Goal: Information Seeking & Learning: Find specific page/section

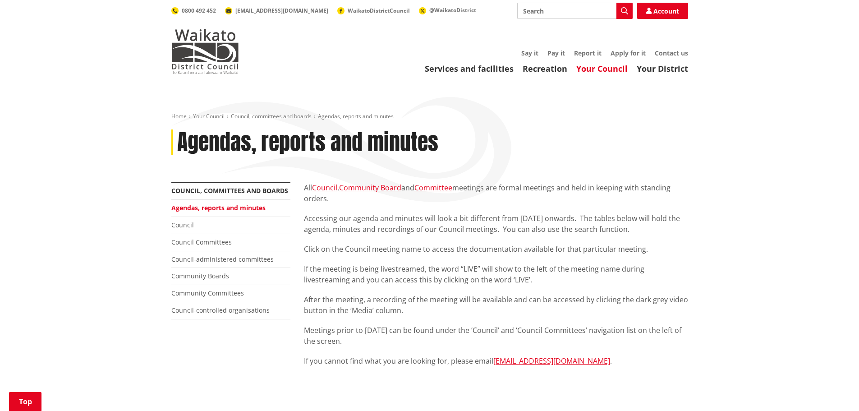
scroll to position [767, 0]
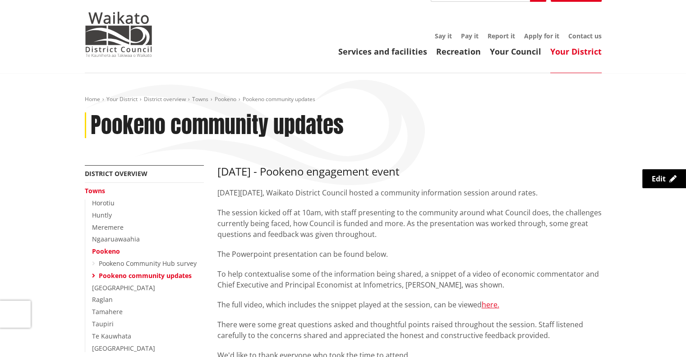
scroll to position [42, 0]
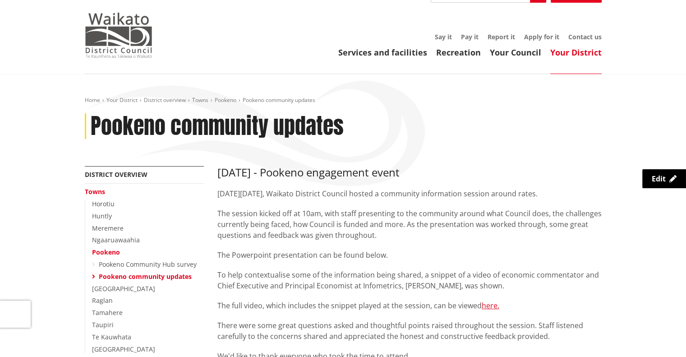
click at [111, 30] on img at bounding box center [119, 35] width 68 height 45
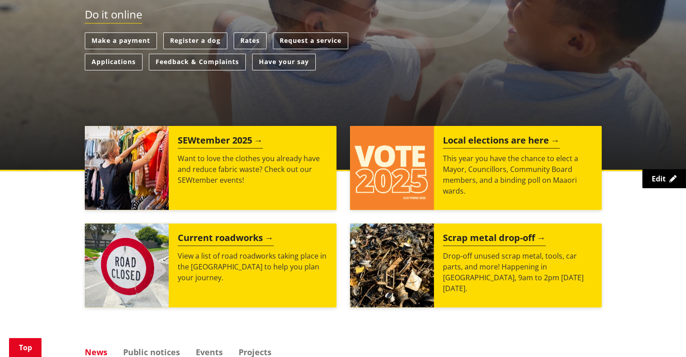
scroll to position [276, 0]
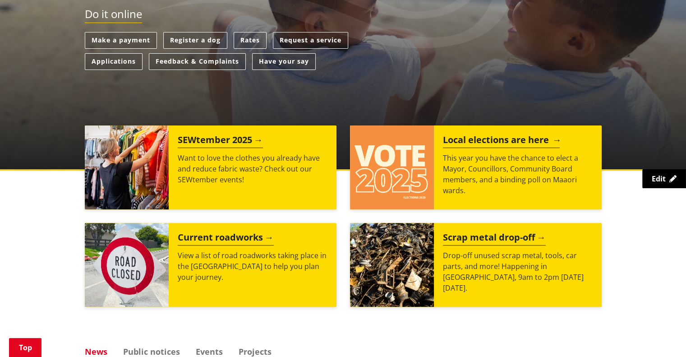
click at [406, 154] on img at bounding box center [392, 167] width 84 height 84
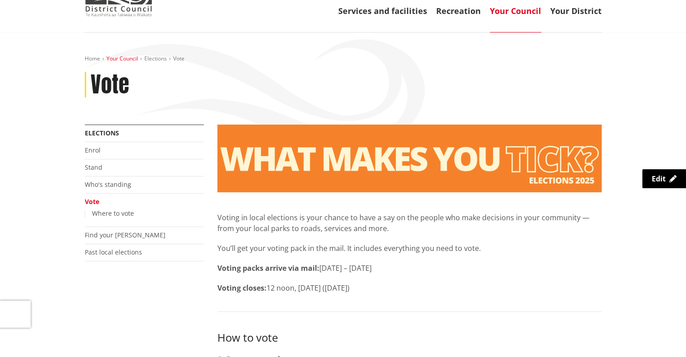
scroll to position [97, 0]
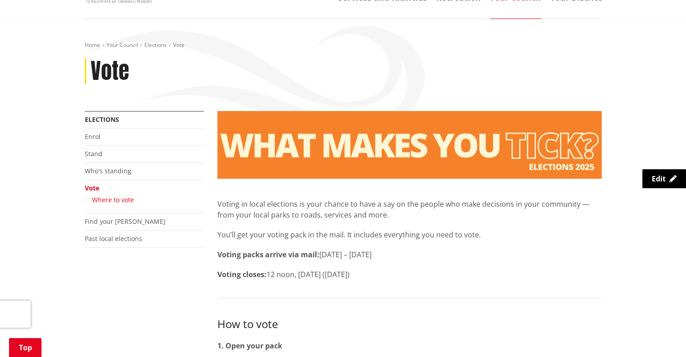
click at [115, 201] on link "Where to vote" at bounding box center [113, 199] width 42 height 9
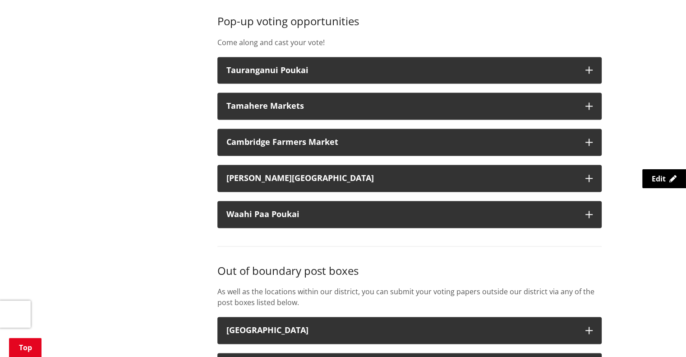
scroll to position [1306, 0]
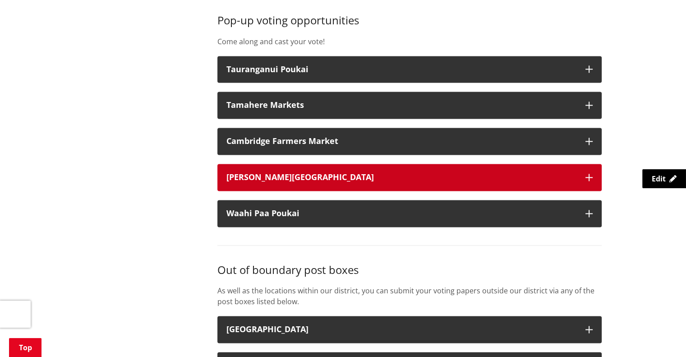
click at [261, 186] on button "[PERSON_NAME][GEOGRAPHIC_DATA]" at bounding box center [409, 177] width 384 height 27
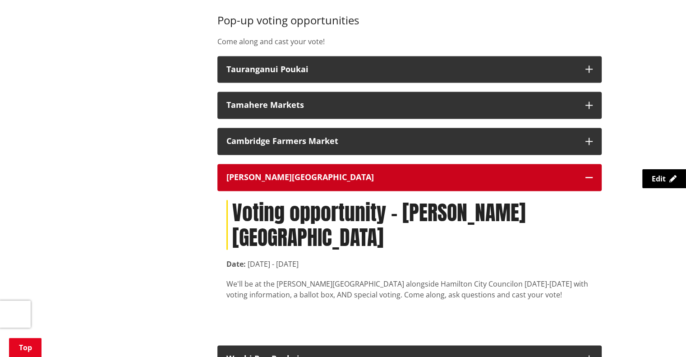
click at [260, 183] on button "[PERSON_NAME][GEOGRAPHIC_DATA]" at bounding box center [409, 177] width 384 height 27
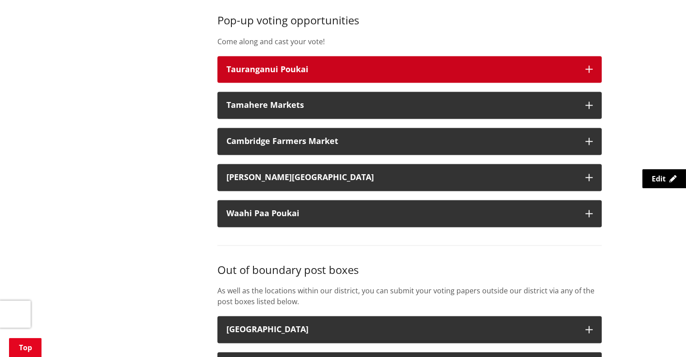
click at [274, 70] on div "Tauranganui Poukai" at bounding box center [401, 69] width 350 height 9
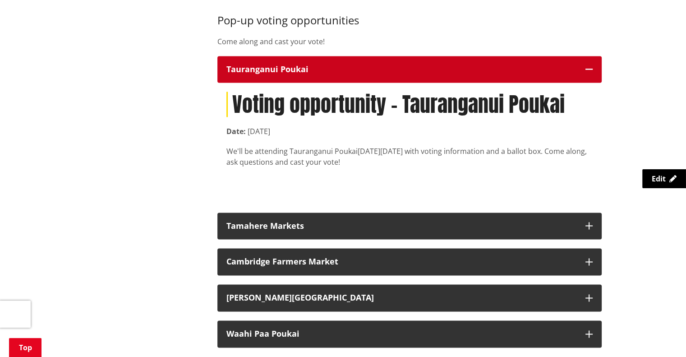
click at [323, 70] on div "Tauranganui Poukai" at bounding box center [401, 69] width 350 height 9
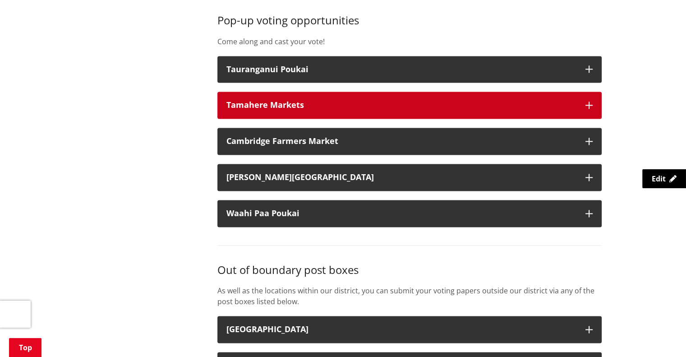
click at [348, 103] on div "Tamahere Markets" at bounding box center [401, 105] width 350 height 9
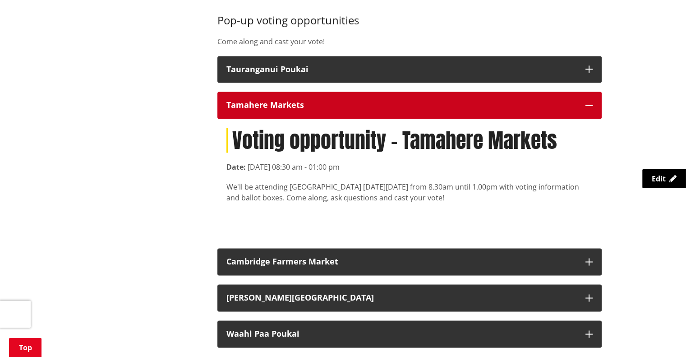
click at [348, 103] on div "Tamahere Markets" at bounding box center [401, 105] width 350 height 9
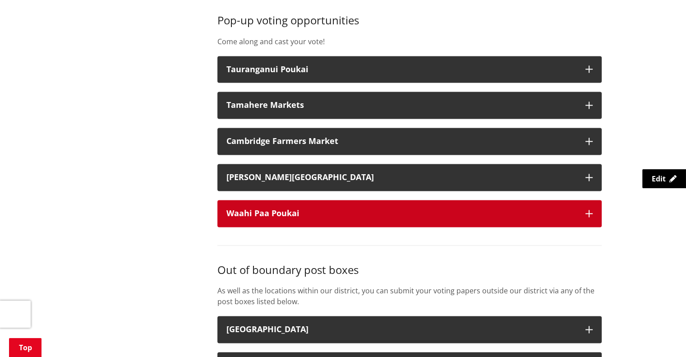
click at [332, 214] on div "Waahi Paa Poukai" at bounding box center [401, 213] width 350 height 9
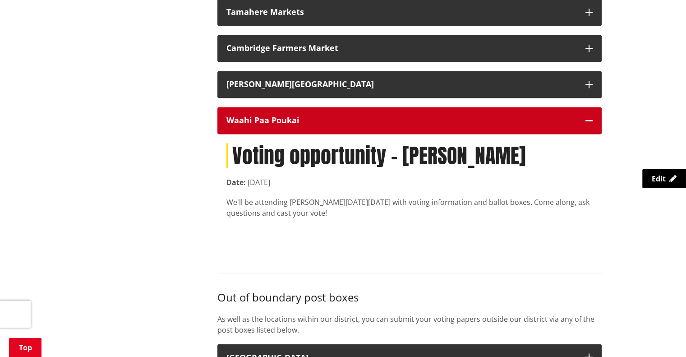
scroll to position [1399, 0]
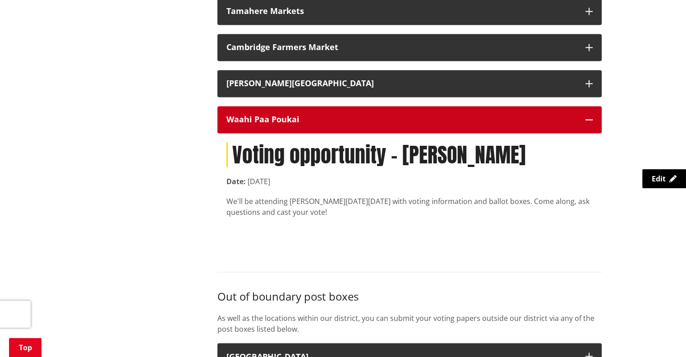
click at [289, 111] on button "Waahi Paa Poukai" at bounding box center [409, 119] width 384 height 27
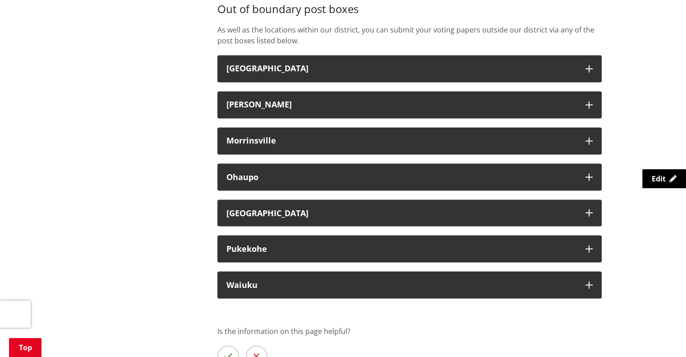
scroll to position [1567, 0]
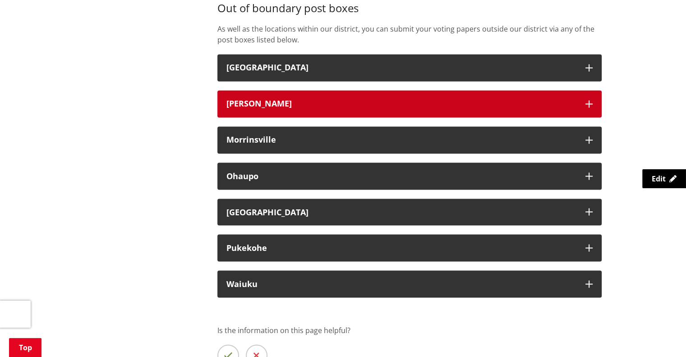
click at [365, 107] on h3 "[PERSON_NAME]" at bounding box center [401, 103] width 350 height 9
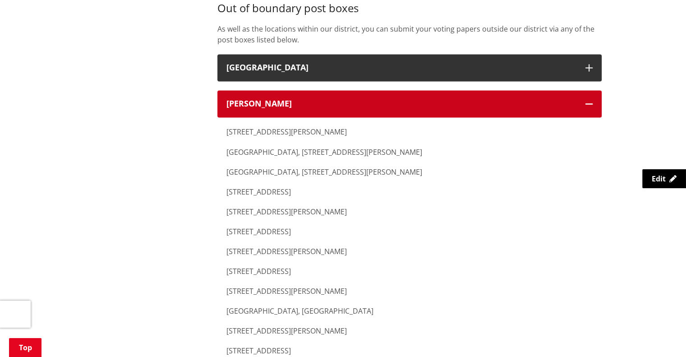
click at [366, 107] on h3 "[PERSON_NAME]" at bounding box center [401, 103] width 350 height 9
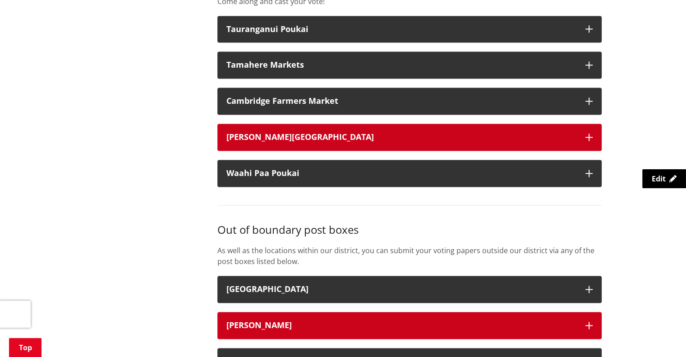
scroll to position [1344, 0]
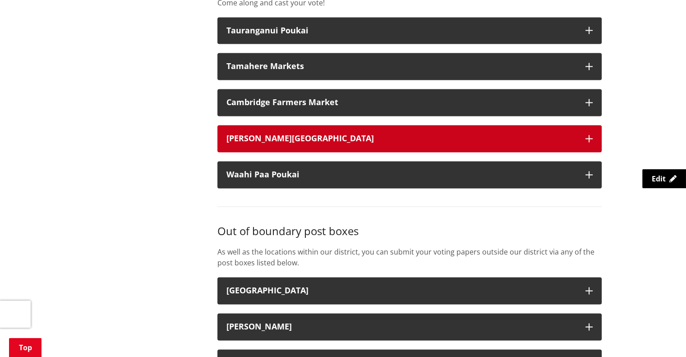
click at [318, 137] on div "[PERSON_NAME][GEOGRAPHIC_DATA]" at bounding box center [401, 138] width 350 height 9
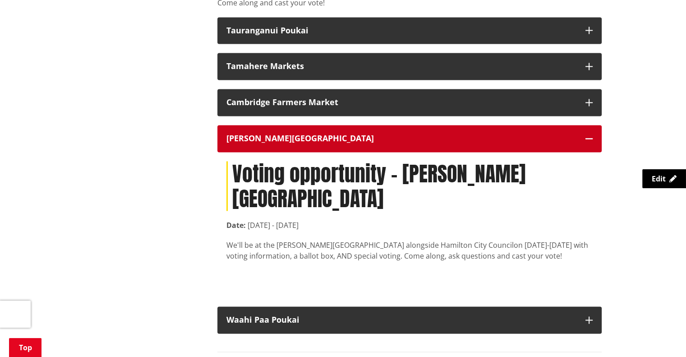
click at [296, 136] on div "[PERSON_NAME][GEOGRAPHIC_DATA]" at bounding box center [401, 138] width 350 height 9
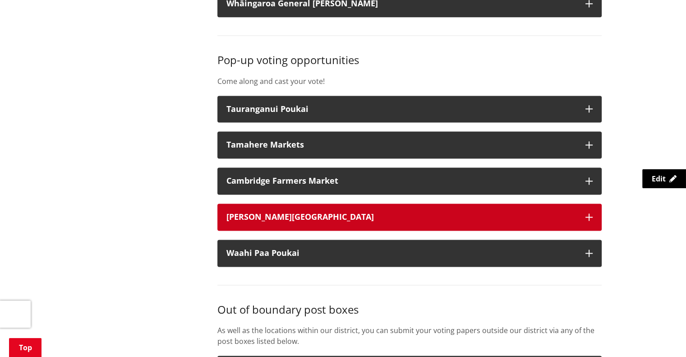
scroll to position [1265, 0]
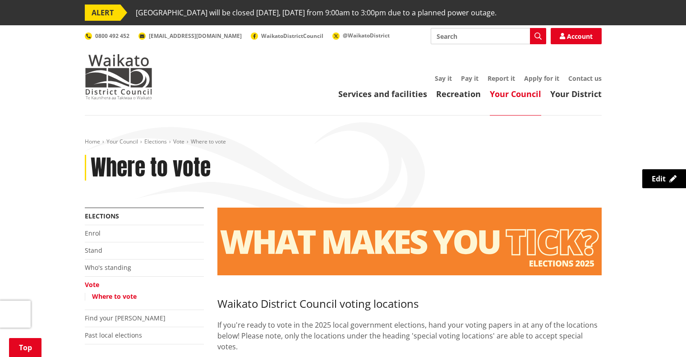
scroll to position [1265, 0]
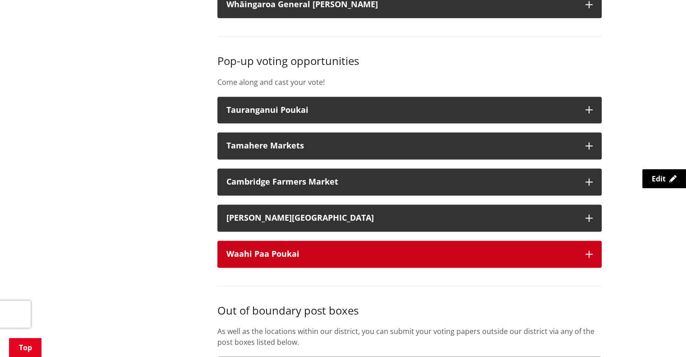
click at [286, 250] on div "Waahi Paa Poukai" at bounding box center [401, 253] width 350 height 9
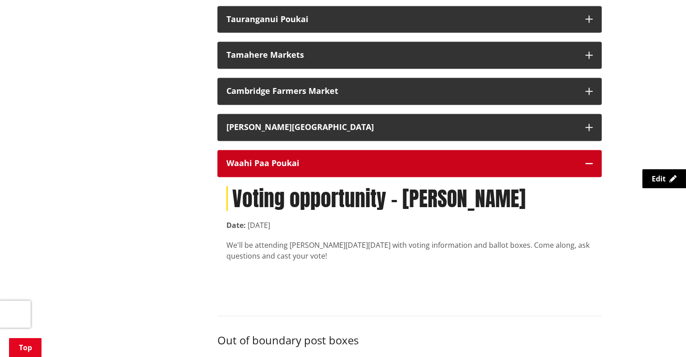
scroll to position [1357, 0]
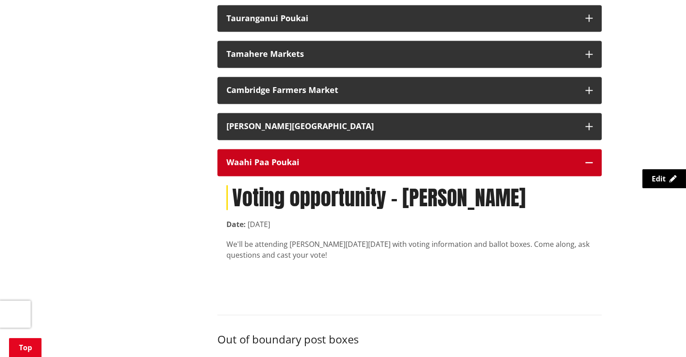
click at [373, 158] on div "Waahi Paa Poukai" at bounding box center [401, 162] width 350 height 9
